Goal: Task Accomplishment & Management: Complete application form

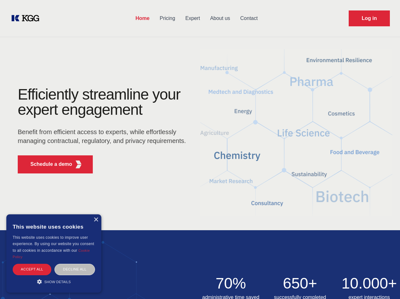
click at [200, 149] on div "Efficiently streamline your expert engagement Benefit from efficient access to …" at bounding box center [104, 133] width 193 height 92
click at [48, 164] on p "Schedule a demo" at bounding box center [51, 164] width 42 height 8
click at [96, 220] on div "× This website uses cookies This website uses cookies to improve user experienc…" at bounding box center [53, 253] width 95 height 78
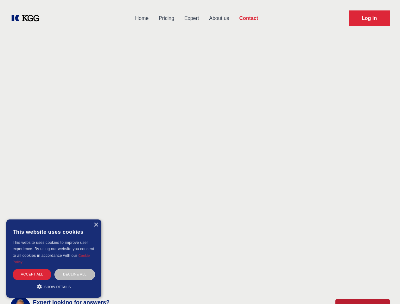
click at [32, 269] on div "Accept all" at bounding box center [32, 274] width 39 height 11
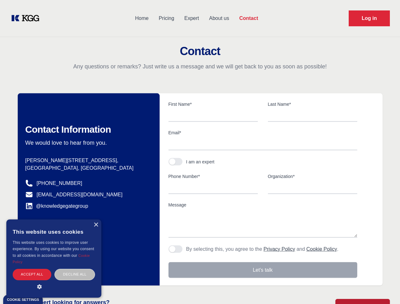
click at [75, 269] on div "Decline all" at bounding box center [75, 274] width 41 height 11
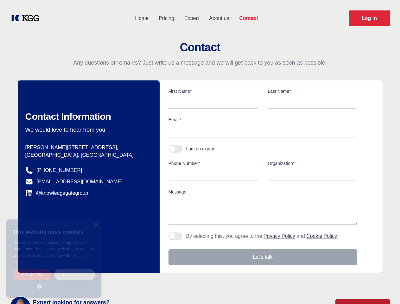
click at [54, 282] on main "Contact Any questions or remarks? Just write us a message and we will get back …" at bounding box center [200, 165] width 400 height 330
